Goal: Task Accomplishment & Management: Complete application form

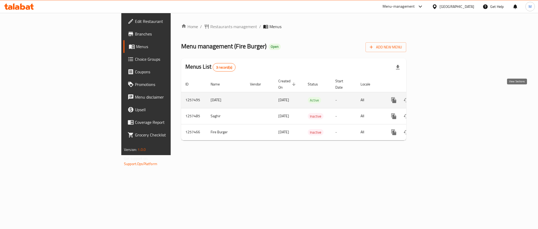
click at [435, 97] on icon "enhanced table" at bounding box center [432, 100] width 6 height 6
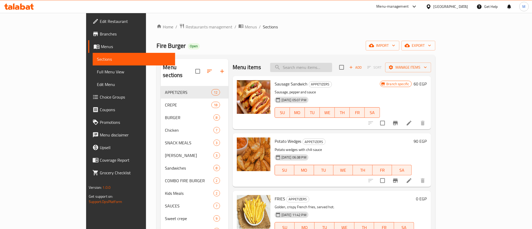
click at [325, 67] on input "search" at bounding box center [301, 67] width 62 height 9
click at [332, 72] on input "search" at bounding box center [301, 67] width 62 height 9
paste input "عرض [GEOGRAPHIC_DATA]"
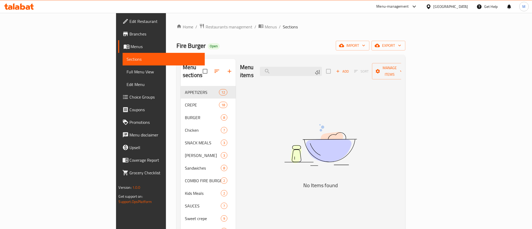
type input "إ"
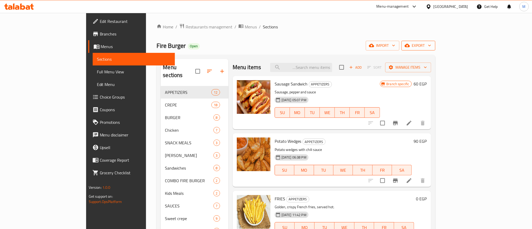
click at [431, 45] on span "export" at bounding box center [418, 45] width 25 height 7
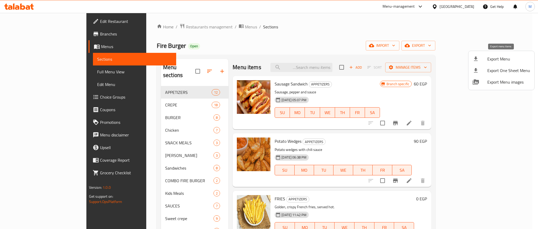
click at [476, 59] on icon at bounding box center [476, 58] width 4 height 4
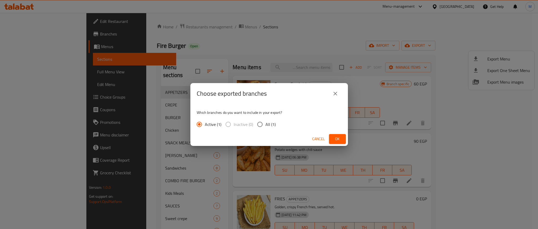
click at [266, 122] on span "All (1)" at bounding box center [271, 124] width 10 height 6
click at [265, 122] on input "All (1)" at bounding box center [259, 124] width 11 height 11
radio input "true"
click at [340, 139] on span "Ok" at bounding box center [337, 139] width 8 height 7
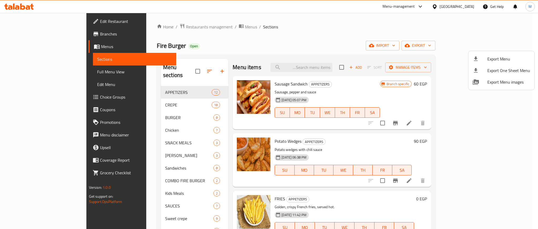
click at [145, 98] on div at bounding box center [269, 114] width 538 height 229
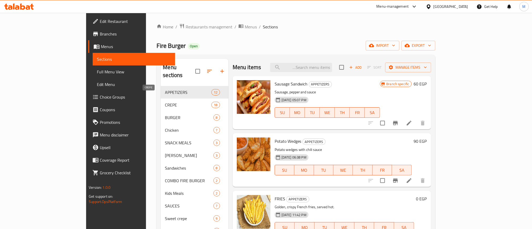
drag, startPoint x: 139, startPoint y: 98, endPoint x: 196, endPoint y: 92, distance: 57.3
click at [165, 102] on span "CREPE" at bounding box center [188, 105] width 46 height 6
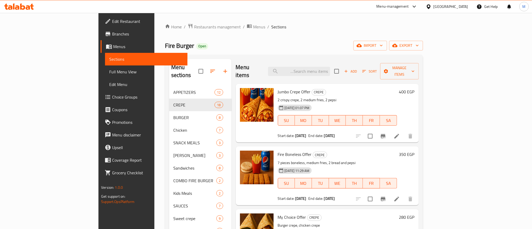
click at [279, 44] on div "Fire Burger Open import export" at bounding box center [294, 46] width 258 height 10
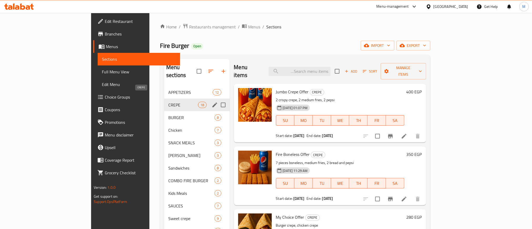
click at [168, 102] on span "CREPE" at bounding box center [183, 105] width 30 height 6
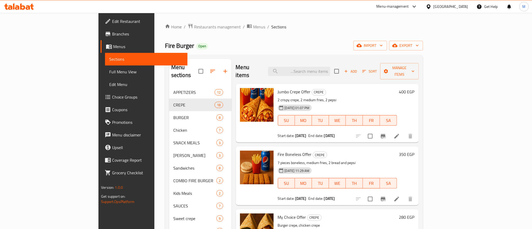
click at [358, 69] on span "Add" at bounding box center [351, 71] width 14 height 6
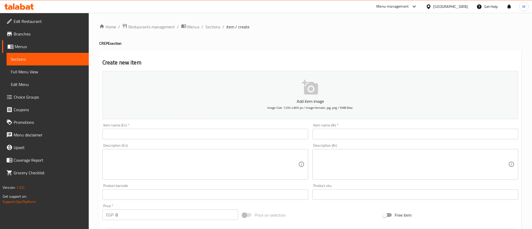
click at [454, 134] on input "text" at bounding box center [416, 134] width 206 height 11
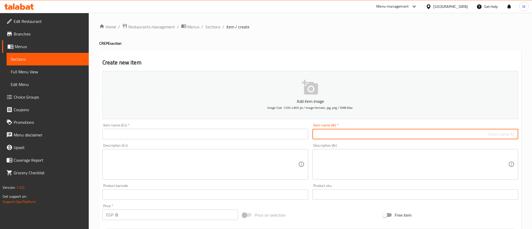
paste input "عرض [GEOGRAPHIC_DATA]"
type input "عرض [GEOGRAPHIC_DATA]"
click at [384, 48] on div "Home / Restaurants management / Menus / Sections / item / create CREPE section …" at bounding box center [310, 191] width 422 height 337
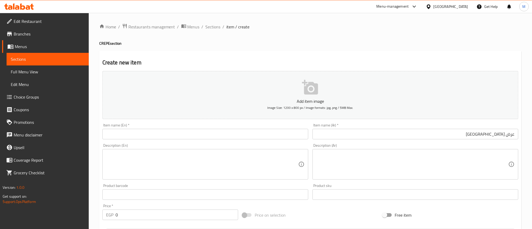
click at [165, 137] on input "text" at bounding box center [205, 134] width 206 height 11
paste input "Italy Offer"
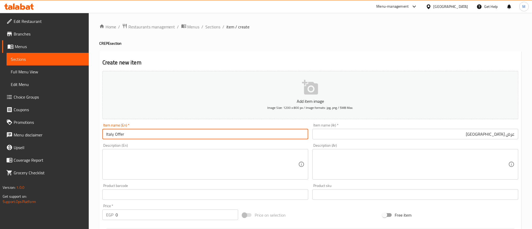
type input "Italy Offer"
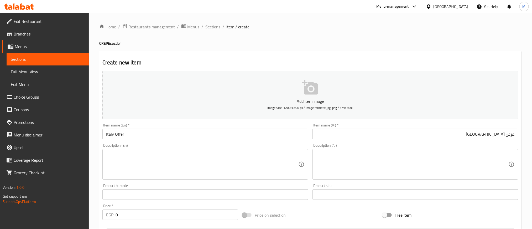
click at [409, 160] on textarea at bounding box center [412, 164] width 192 height 25
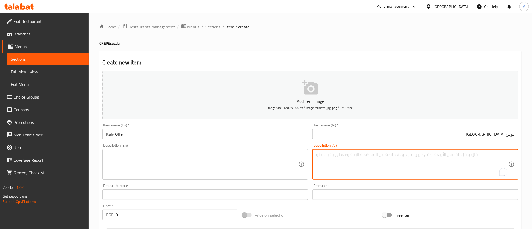
paste textarea "١ كريب ميكس جبن +كريب بسطرمة + هالبينو تشيز [PERSON_NAME]"
type textarea "١ كريب ميكس جبن، كريب بسطرمة وهالبينو تشيز [PERSON_NAME]"
click at [367, 50] on div "Home / Restaurants management / Menus / Sections / item / create CREPE section …" at bounding box center [310, 191] width 422 height 337
click at [388, 157] on textarea "١ كريب ميكس جبن، كريب بسطرمة وهالبينو تشيز [PERSON_NAME]" at bounding box center [412, 164] width 192 height 25
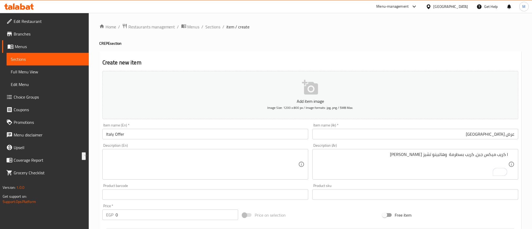
click at [180, 158] on textarea at bounding box center [202, 164] width 192 height 25
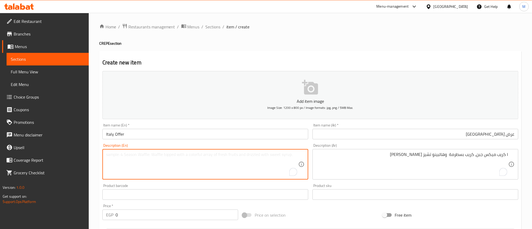
paste textarea "1 crepe mix cheese, pastrami crepe and jalapeno cheese fries medium"
click at [228, 52] on div "Create new item Add item image Image Size: 1200 x 800 px / Image formats: jpg, …" at bounding box center [310, 204] width 422 height 306
type textarea "1 crepe mix cheese, pastrami crepe, and jalapeno cheese fries medium"
click at [289, 33] on div "Home / Restaurants management / Menus / Sections / item / create CREPE section …" at bounding box center [310, 191] width 422 height 337
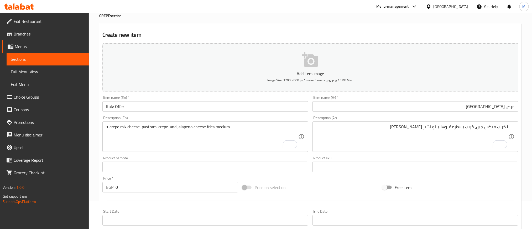
scroll to position [39, 0]
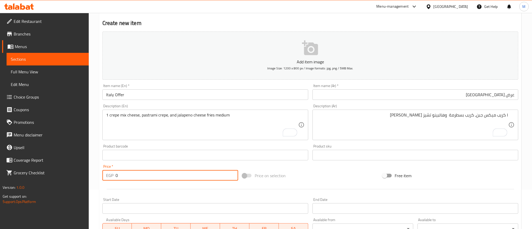
click at [130, 177] on input "0" at bounding box center [177, 175] width 123 height 11
type input "400"
click at [131, 187] on div at bounding box center [310, 189] width 420 height 13
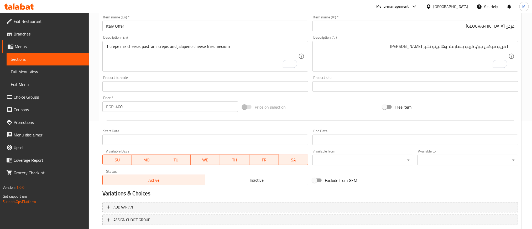
scroll to position [118, 0]
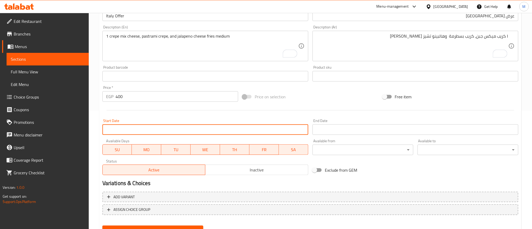
click at [146, 128] on input "Start Date" at bounding box center [205, 129] width 206 height 11
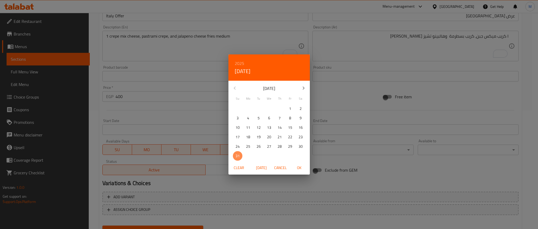
click at [237, 154] on p "31" at bounding box center [238, 156] width 4 height 7
click at [294, 166] on span "OK" at bounding box center [299, 167] width 13 height 7
type input "[DATE]"
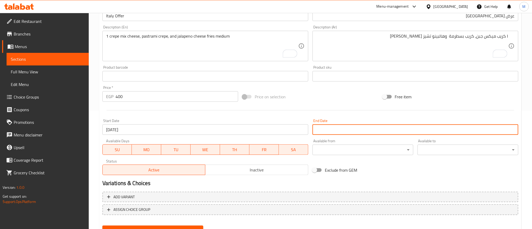
click at [325, 130] on input "Start Date" at bounding box center [416, 129] width 206 height 11
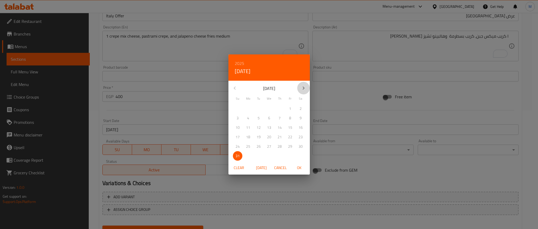
click at [304, 85] on icon "button" at bounding box center [303, 88] width 6 height 6
click at [303, 85] on icon "button" at bounding box center [303, 88] width 6 height 6
click at [268, 147] on p "31" at bounding box center [269, 146] width 4 height 7
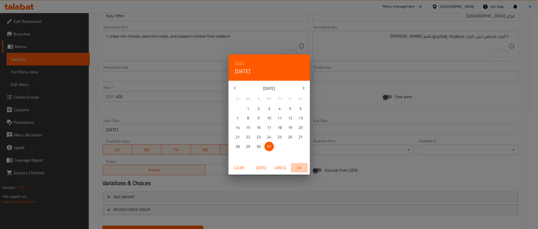
click at [300, 164] on span "OK" at bounding box center [299, 167] width 13 height 7
type input "[DATE]"
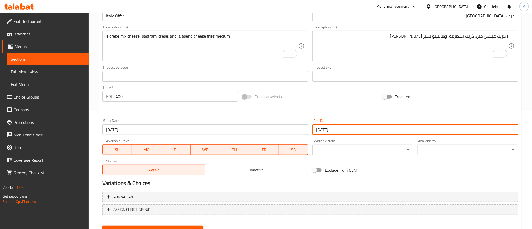
click at [383, 176] on div "Exclude from GEM" at bounding box center [380, 170] width 140 height 14
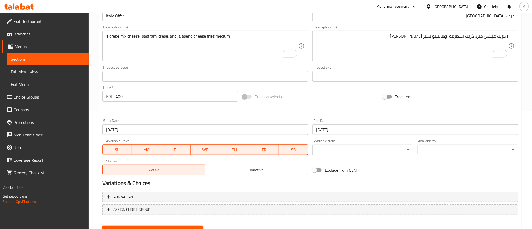
click at [259, 162] on div "Active Inactive" at bounding box center [205, 167] width 206 height 16
click at [256, 169] on span "Inactive" at bounding box center [256, 170] width 99 height 8
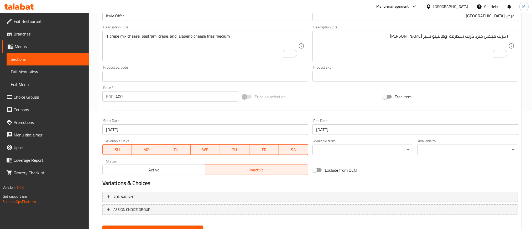
click at [349, 99] on div "Price on selection" at bounding box center [310, 97] width 140 height 14
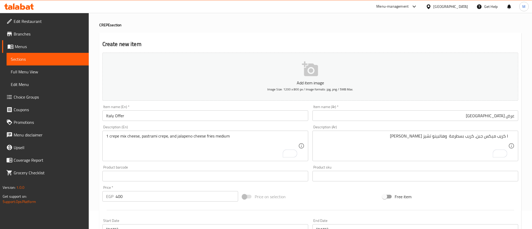
scroll to position [0, 0]
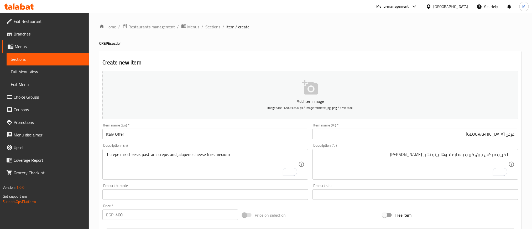
click at [319, 54] on div "Create new item Add item image Image Size: 1200 x 800 px / Image formats: jpg, …" at bounding box center [310, 204] width 422 height 306
click at [289, 36] on div "Home / Restaurants management / Menus / Sections / item / create CREPE section …" at bounding box center [310, 191] width 422 height 337
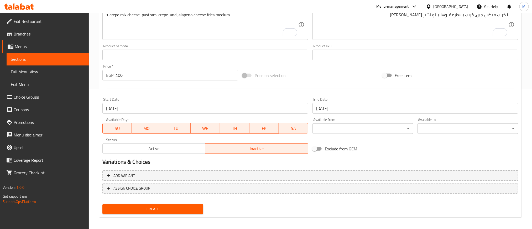
scroll to position [142, 0]
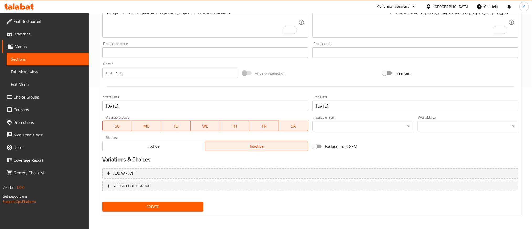
click at [283, 200] on div "Create" at bounding box center [310, 207] width 420 height 14
click at [455, 149] on div "Add item image Image Size: 1200 x 800 px / Image formats: jpg, png / 5MB Max. I…" at bounding box center [310, 40] width 420 height 226
click at [144, 208] on span "Create" at bounding box center [153, 206] width 92 height 7
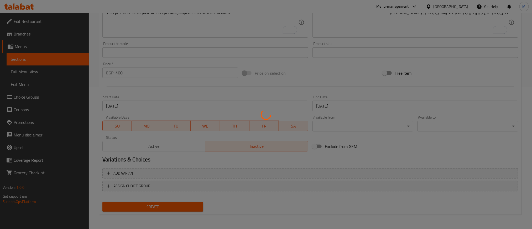
type input "0"
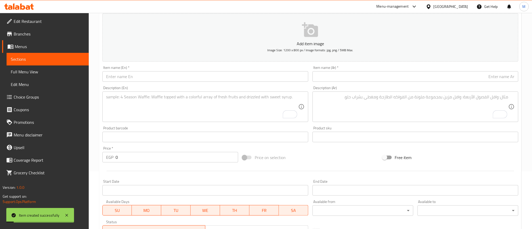
scroll to position [0, 0]
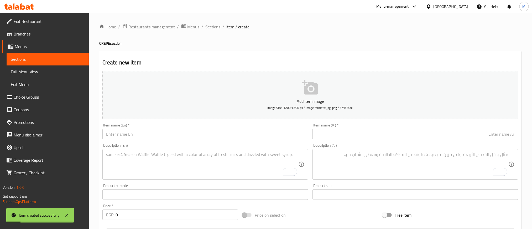
click at [213, 26] on span "Sections" at bounding box center [213, 27] width 15 height 6
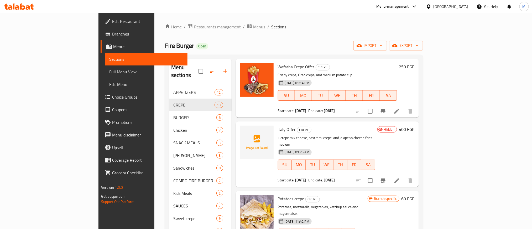
scroll to position [396, 0]
click at [399, 178] on icon at bounding box center [396, 180] width 5 height 5
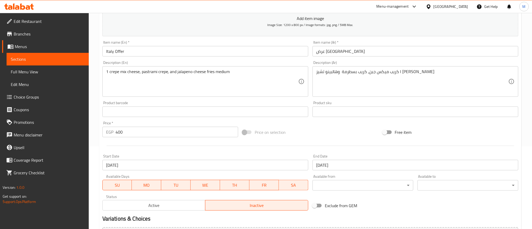
scroll to position [142, 0]
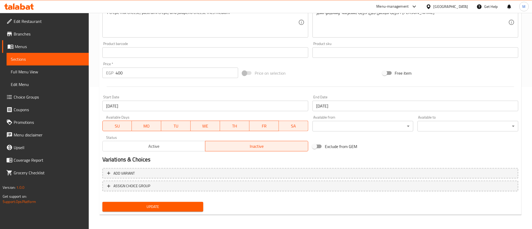
click at [274, 91] on div at bounding box center [310, 86] width 420 height 13
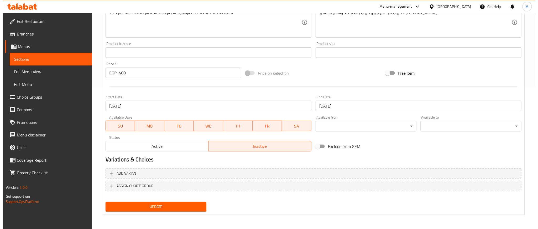
scroll to position [0, 0]
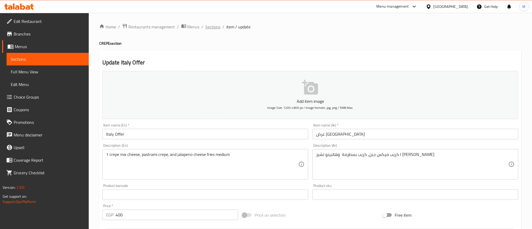
click at [214, 26] on span "Sections" at bounding box center [213, 27] width 15 height 6
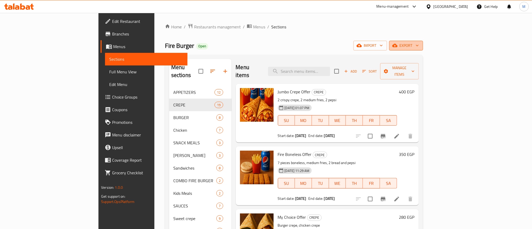
click at [419, 47] on span "export" at bounding box center [405, 45] width 25 height 7
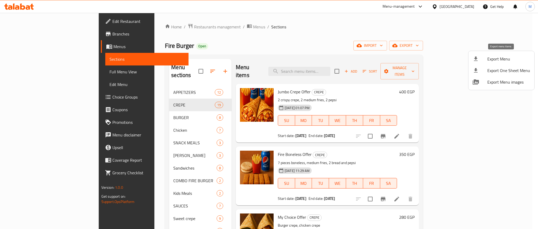
click at [475, 59] on icon at bounding box center [476, 59] width 6 height 6
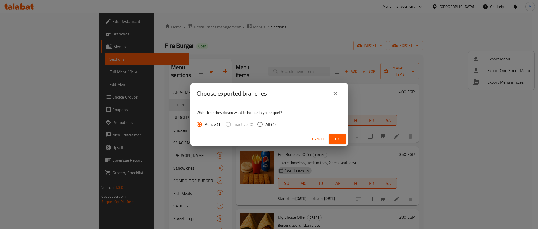
click at [266, 125] on span "All (1)" at bounding box center [271, 124] width 10 height 6
click at [266, 125] on input "All (1)" at bounding box center [259, 124] width 11 height 11
radio input "true"
click at [330, 135] on button "Ok" at bounding box center [337, 139] width 17 height 10
